Goal: Information Seeking & Learning: Learn about a topic

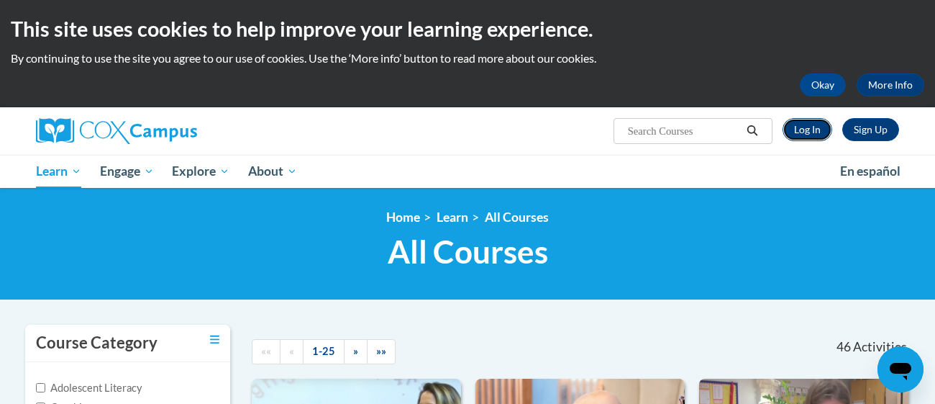
click at [812, 134] on link "Log In" at bounding box center [808, 129] width 50 height 23
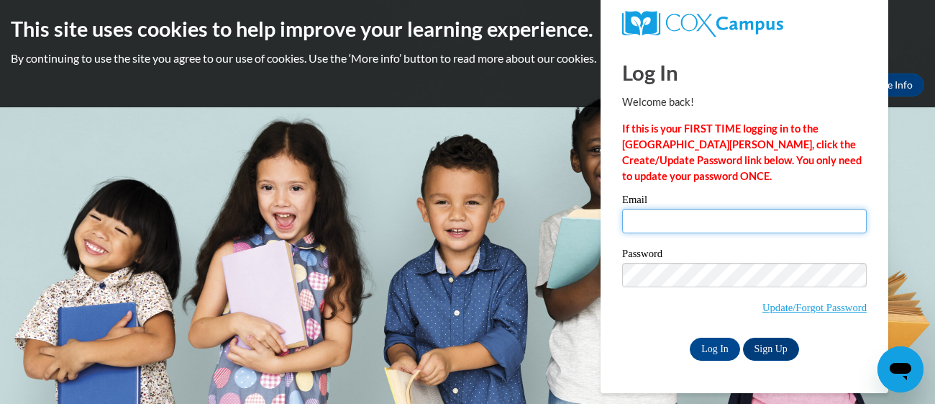
click at [636, 227] on input "Email" at bounding box center [744, 221] width 245 height 24
type input "katrinaholley93@icloud.com"
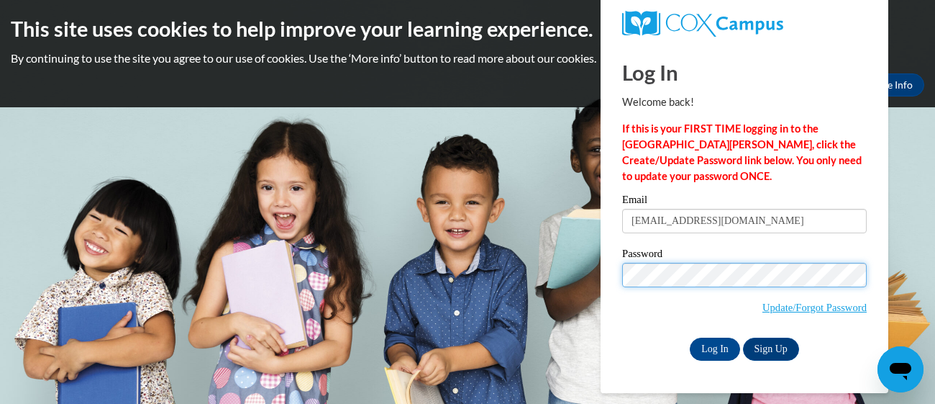
click at [690, 337] on input "Log In" at bounding box center [715, 348] width 50 height 23
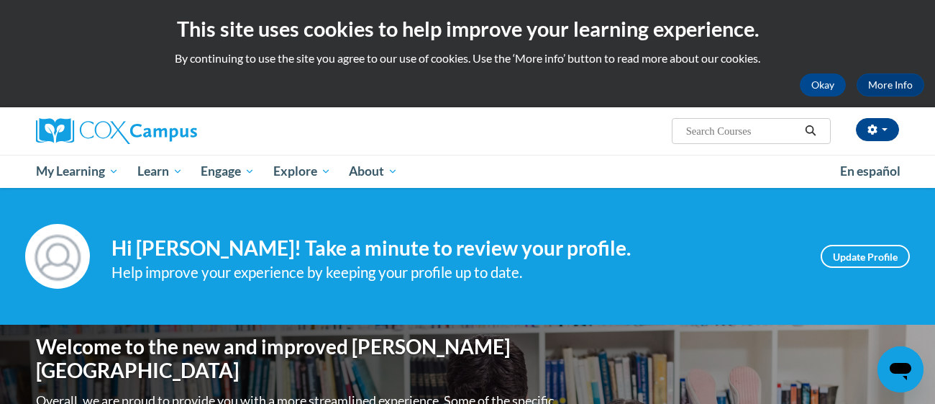
click at [704, 129] on input "Search..." at bounding box center [742, 130] width 115 height 17
type input "Early literacy"
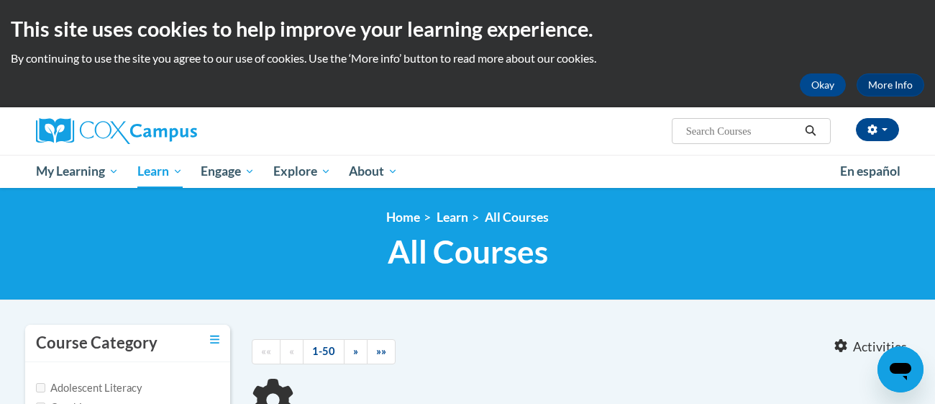
type input "Early literacy"
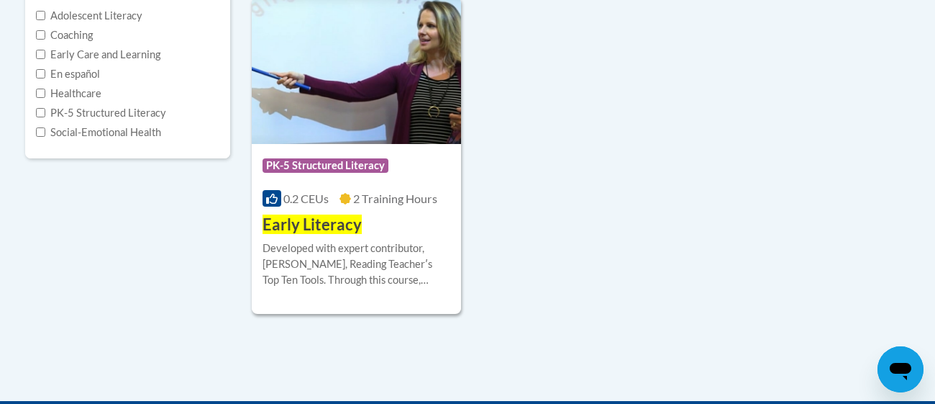
scroll to position [373, 0]
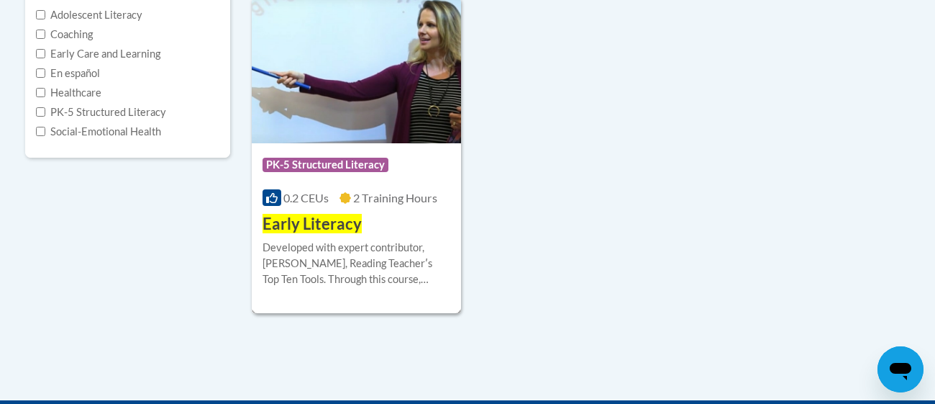
click at [368, 193] on span "2 Training Hours" at bounding box center [395, 198] width 84 height 14
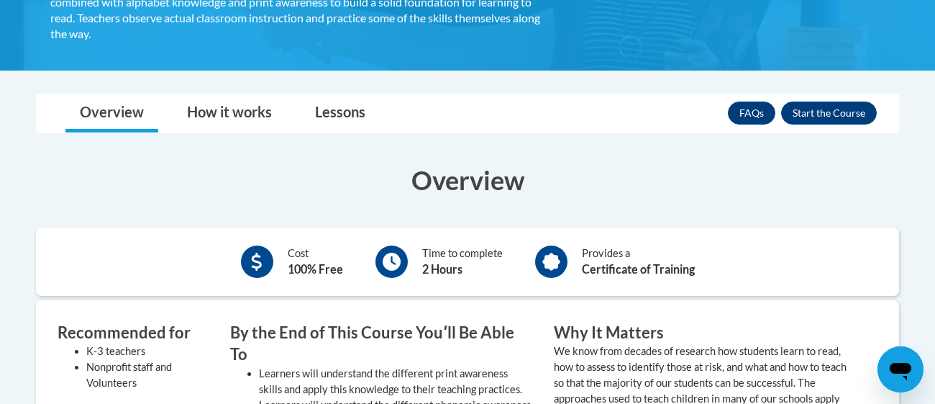
scroll to position [337, 0]
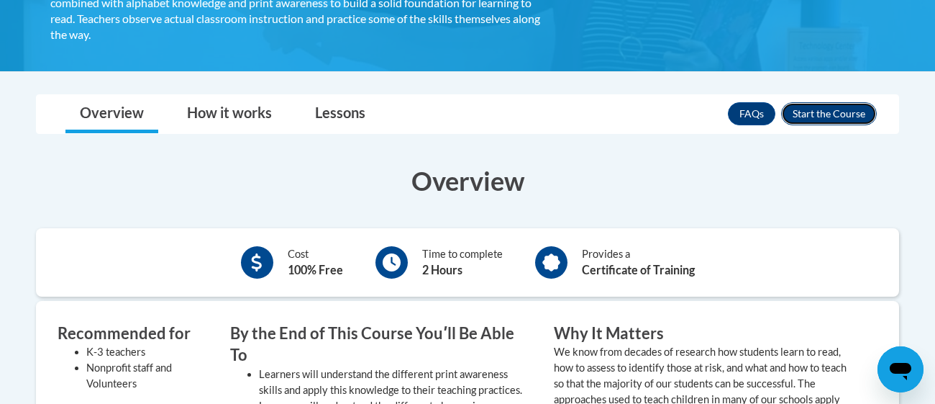
click at [807, 118] on button "Enroll" at bounding box center [829, 113] width 96 height 23
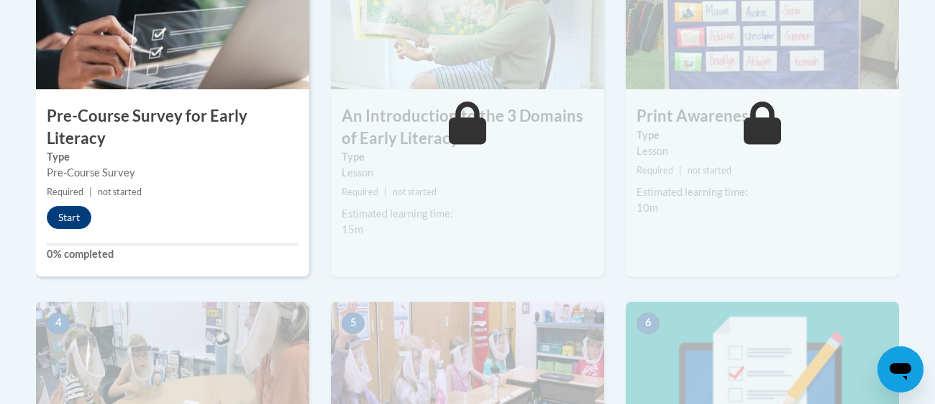
scroll to position [536, 0]
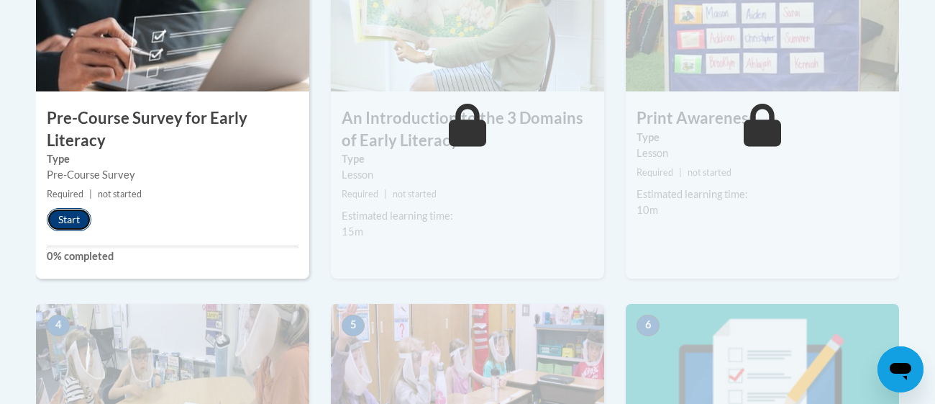
click at [89, 216] on button "Start" at bounding box center [69, 219] width 45 height 23
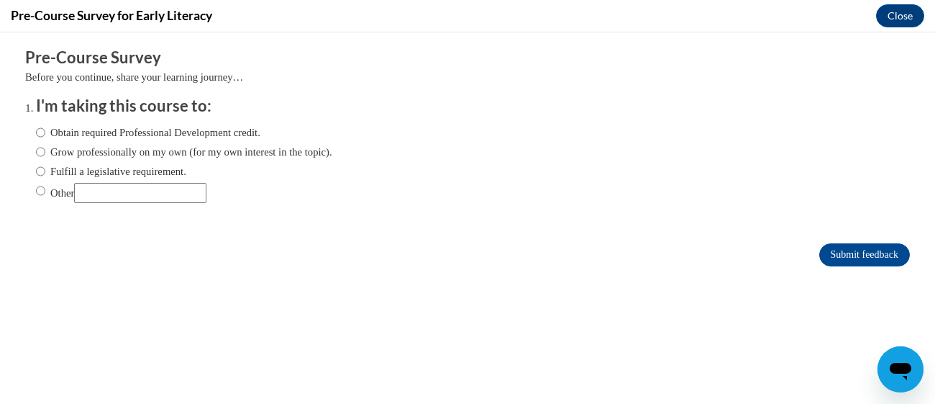
scroll to position [0, 0]
click at [204, 156] on label "Grow professionally on my own (for my own interest in the topic)." at bounding box center [184, 152] width 296 height 16
click at [45, 156] on input "Grow professionally on my own (for my own interest in the topic)." at bounding box center [40, 152] width 9 height 16
radio input "true"
click at [881, 265] on input "Submit feedback" at bounding box center [865, 254] width 91 height 23
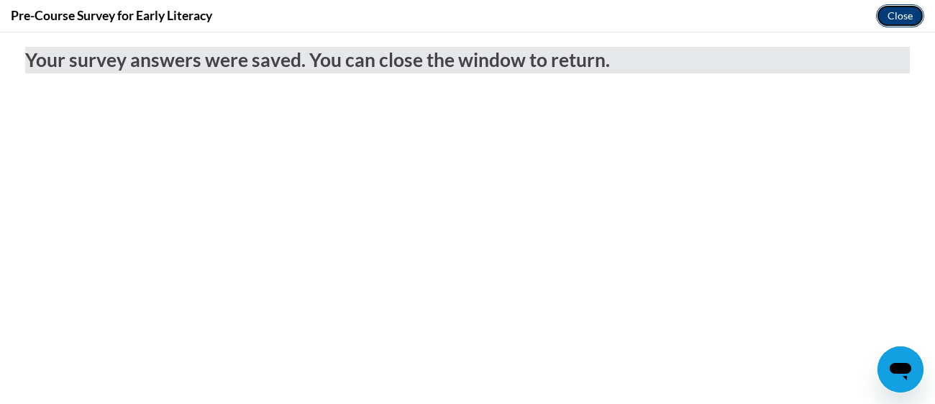
click at [905, 8] on button "Close" at bounding box center [900, 15] width 48 height 23
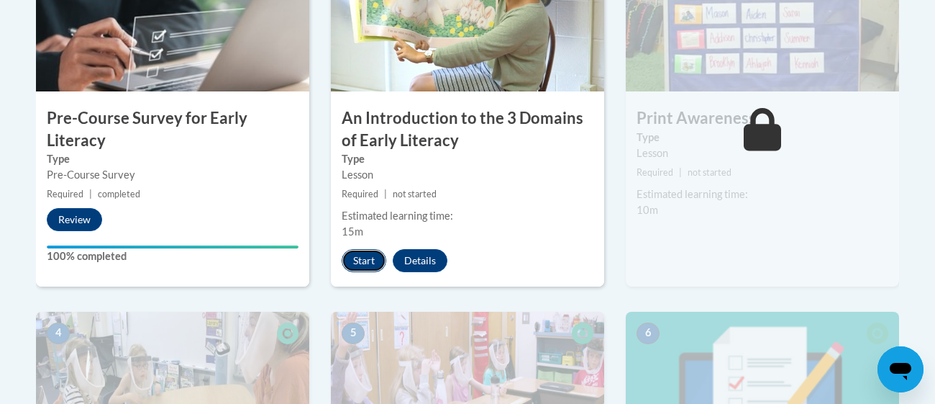
click at [359, 258] on button "Start" at bounding box center [364, 260] width 45 height 23
